Goal: Transaction & Acquisition: Purchase product/service

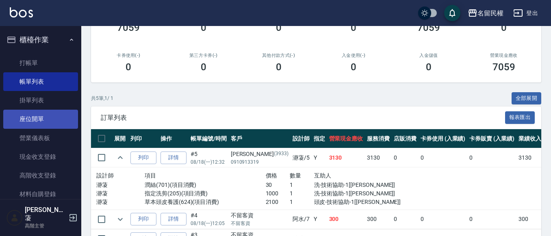
scroll to position [122, 0]
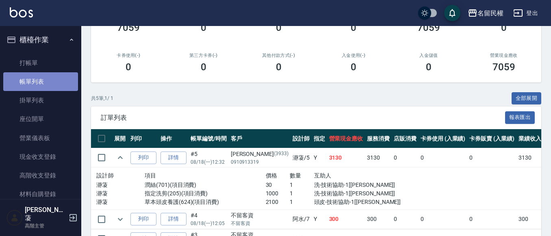
click at [51, 72] on link "帳單列表" at bounding box center [40, 81] width 75 height 19
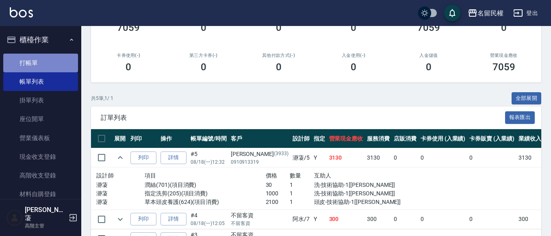
click at [53, 67] on link "打帳單" at bounding box center [40, 63] width 75 height 19
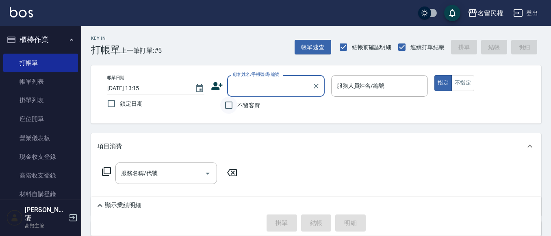
click at [227, 104] on input "不留客資" at bounding box center [228, 105] width 17 height 17
checkbox input "true"
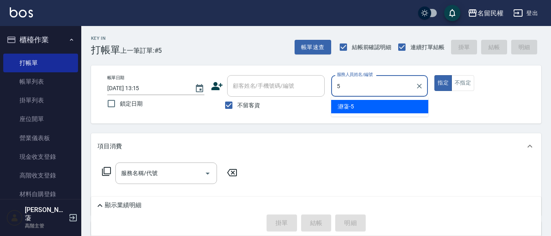
type input "瀞蓤-5"
type button "true"
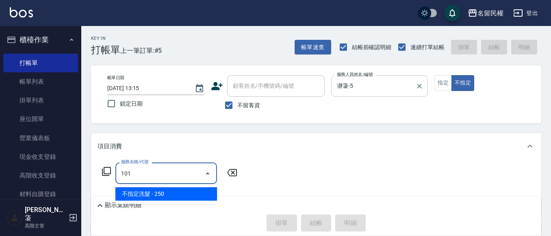
type input "不指定洗髮(101)"
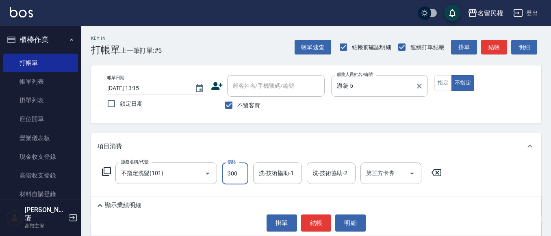
type input "300"
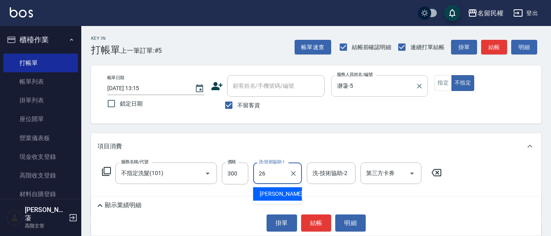
type input "沅莘-26"
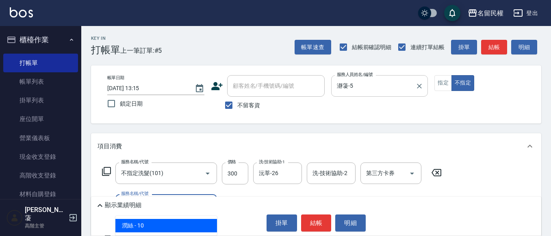
type input "[PERSON_NAME](701)"
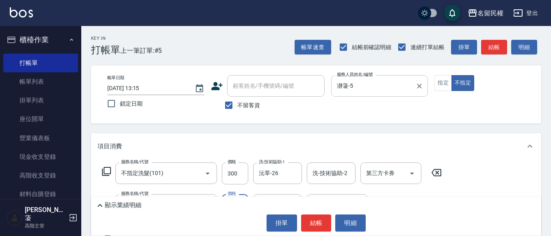
type input "30"
type input "沅莘-26"
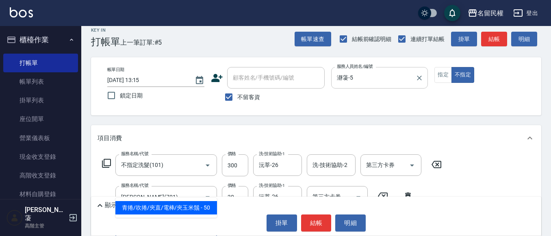
type input "青捲/吹捲/夾直/電棒/夾玉米鬚(703)"
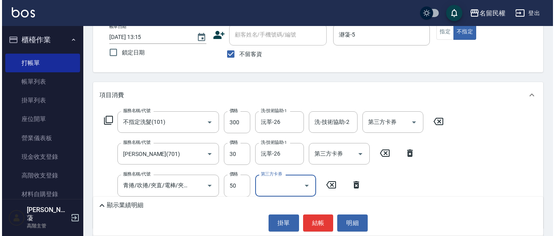
scroll to position [53, 0]
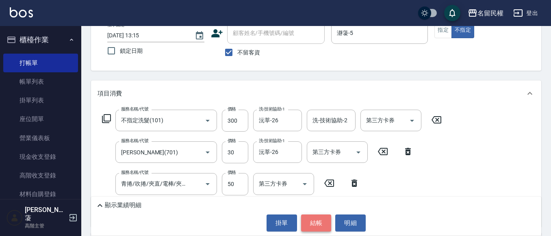
click at [313, 223] on button "結帳" at bounding box center [316, 222] width 30 height 17
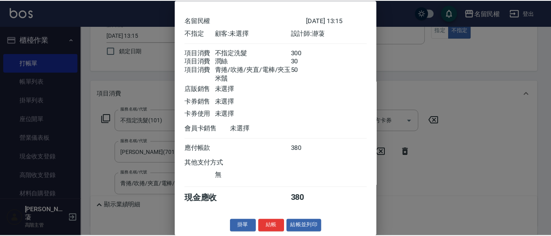
scroll to position [40, 0]
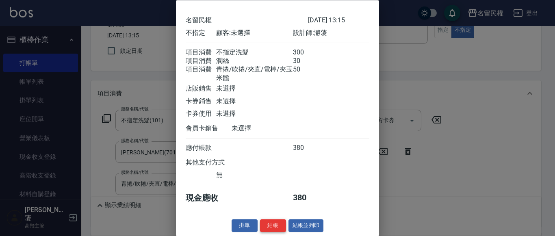
click at [270, 223] on button "結帳" at bounding box center [273, 226] width 26 height 13
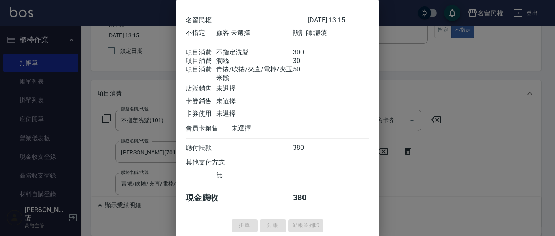
type input "[DATE] 13:16"
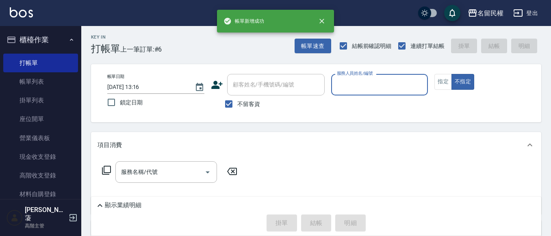
scroll to position [0, 0]
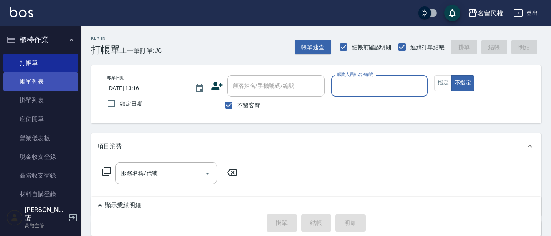
click at [65, 88] on link "帳單列表" at bounding box center [40, 81] width 75 height 19
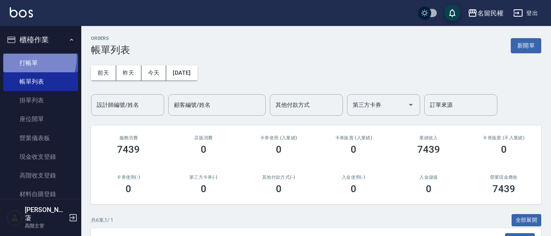
click at [29, 58] on link "打帳單" at bounding box center [40, 63] width 75 height 19
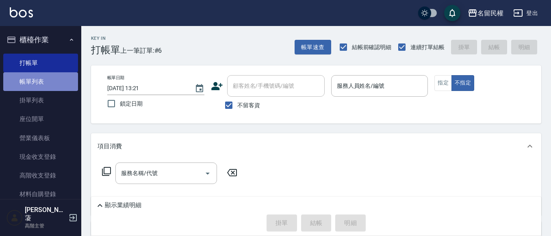
click at [50, 86] on link "帳單列表" at bounding box center [40, 81] width 75 height 19
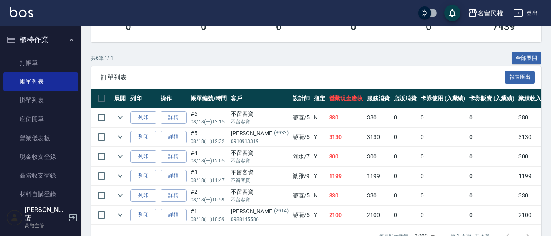
scroll to position [162, 0]
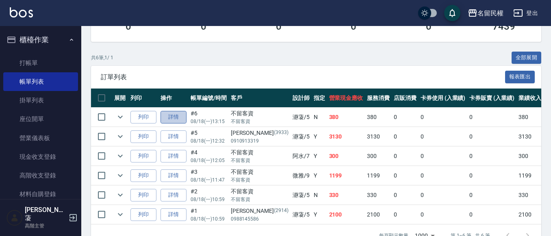
click at [168, 119] on link "詳情" at bounding box center [173, 117] width 26 height 13
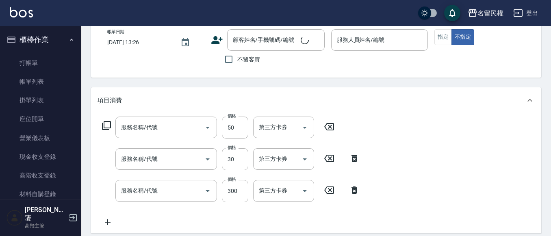
scroll to position [81, 0]
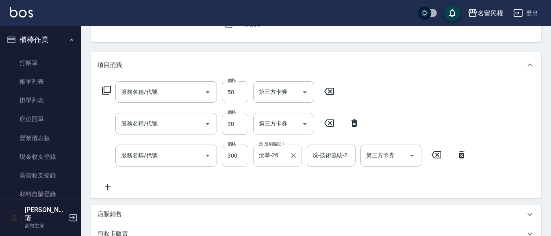
type input "[DATE] 13:15"
checkbox input "true"
type input "瀞蓤-5"
type input "青捲/吹捲/夾直/電棒/夾玉米鬚(703)"
type input "[PERSON_NAME](701)"
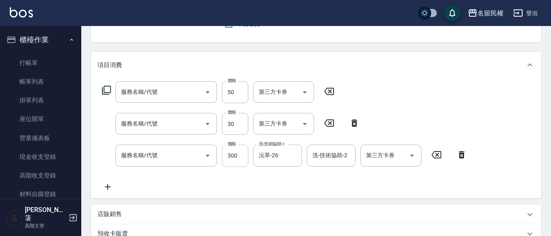
type input "不指定洗髮(101)"
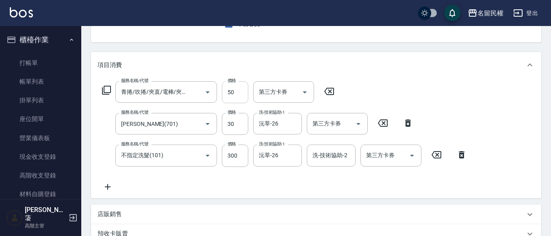
click at [238, 96] on input "50" at bounding box center [235, 92] width 26 height 22
type input "100"
click at [287, 67] on div "項目消費" at bounding box center [310, 65] width 427 height 9
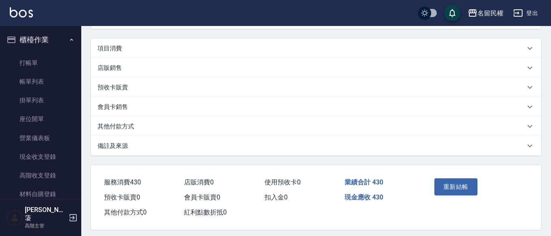
scroll to position [102, 0]
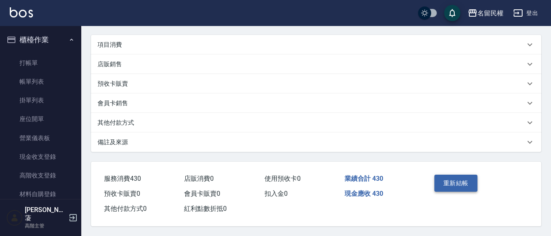
click at [451, 176] on button "重新結帳" at bounding box center [455, 183] width 43 height 17
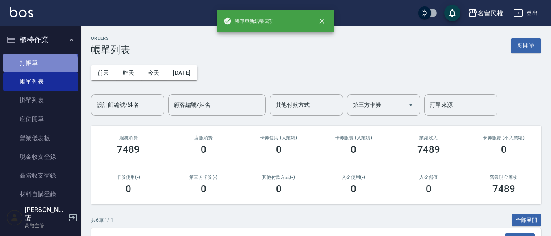
click at [39, 67] on link "打帳單" at bounding box center [40, 63] width 75 height 19
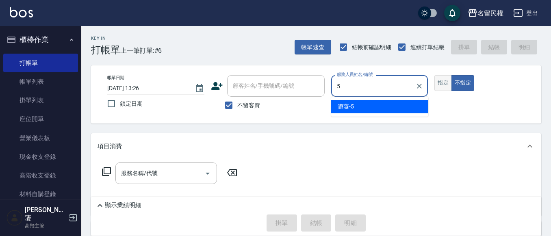
type input "瀞蓤-5"
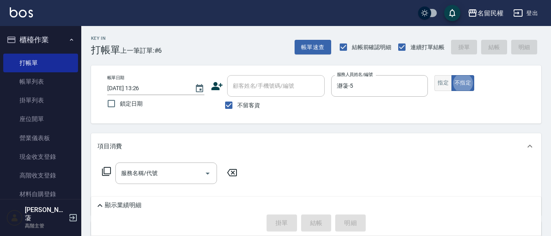
type button "false"
click at [438, 83] on button "指定" at bounding box center [442, 83] width 17 height 16
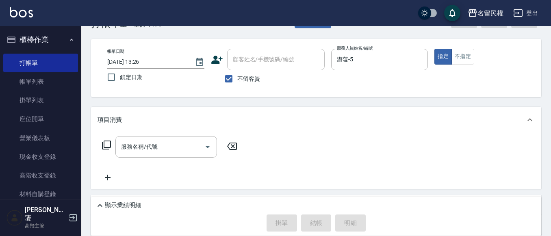
scroll to position [41, 0]
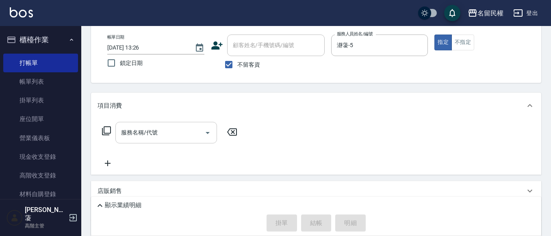
click at [163, 137] on input "服務名稱/代號" at bounding box center [160, 133] width 82 height 14
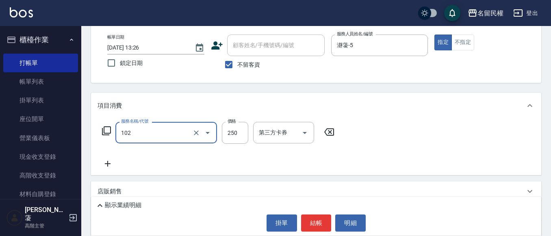
type input "指定洗髮(102)"
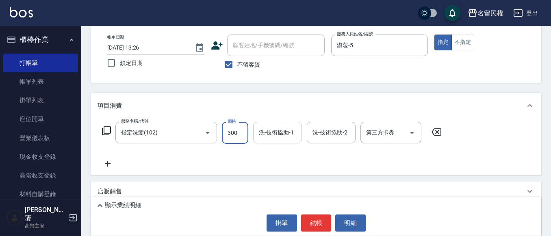
type input "300"
click at [282, 136] on input "洗-技術協助-1" at bounding box center [277, 133] width 41 height 14
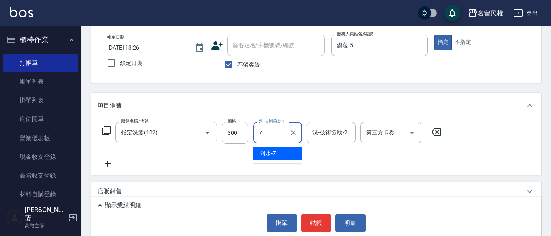
type input "阿水-7"
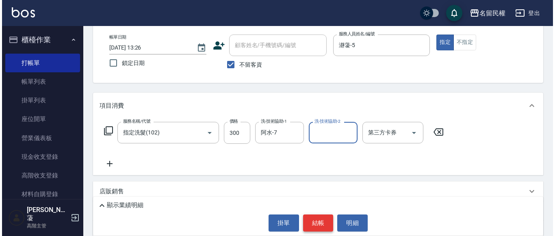
scroll to position [109, 0]
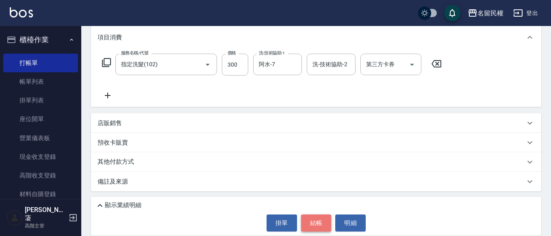
click at [321, 221] on button "結帳" at bounding box center [316, 222] width 30 height 17
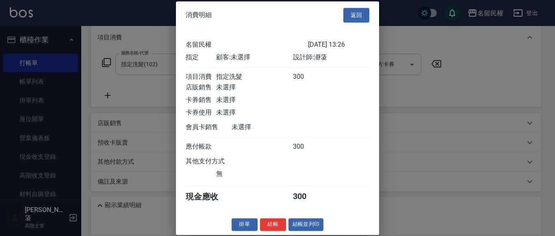
scroll to position [11, 0]
click at [271, 228] on button "結帳" at bounding box center [273, 224] width 26 height 13
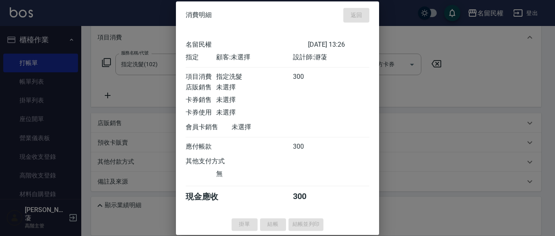
type input "[DATE] 13:52"
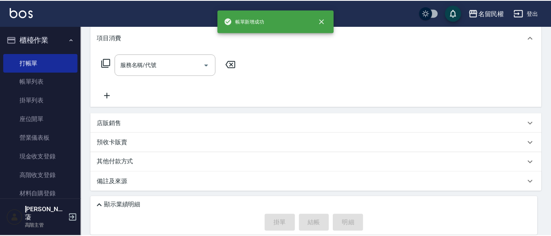
scroll to position [0, 0]
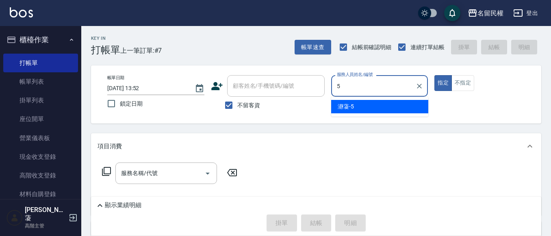
type input "瀞蓤-5"
type button "true"
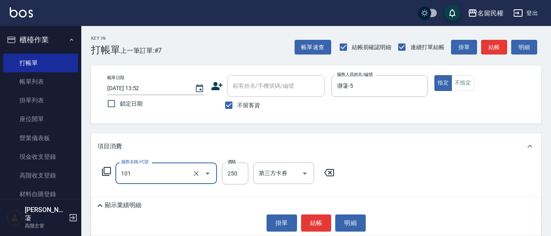
type input "不指定洗髮(101)"
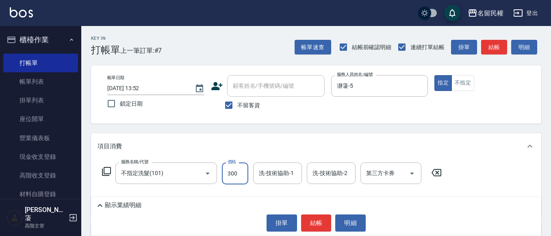
type input "300"
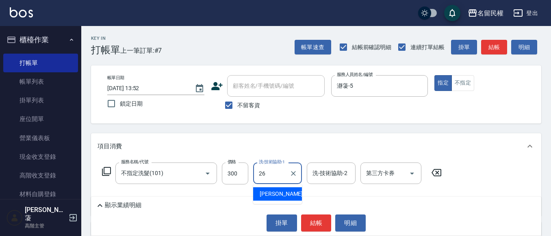
type input "沅莘-26"
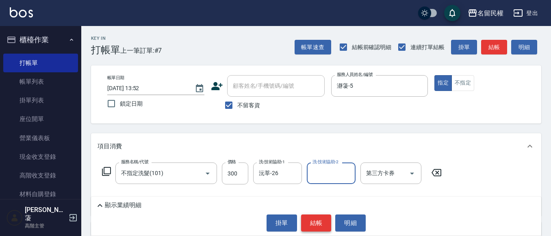
click at [314, 220] on button "結帳" at bounding box center [316, 222] width 30 height 17
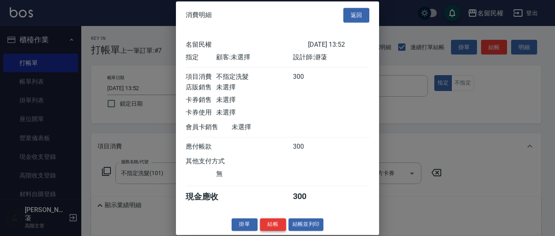
click at [275, 231] on button "結帳" at bounding box center [273, 224] width 26 height 13
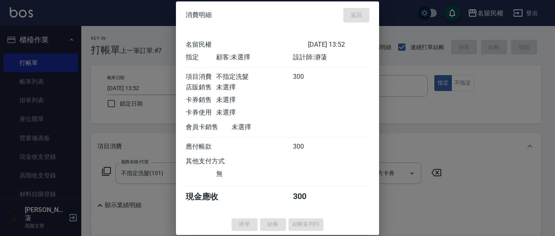
type input "[DATE] 13:58"
